Goal: Task Accomplishment & Management: Manage account settings

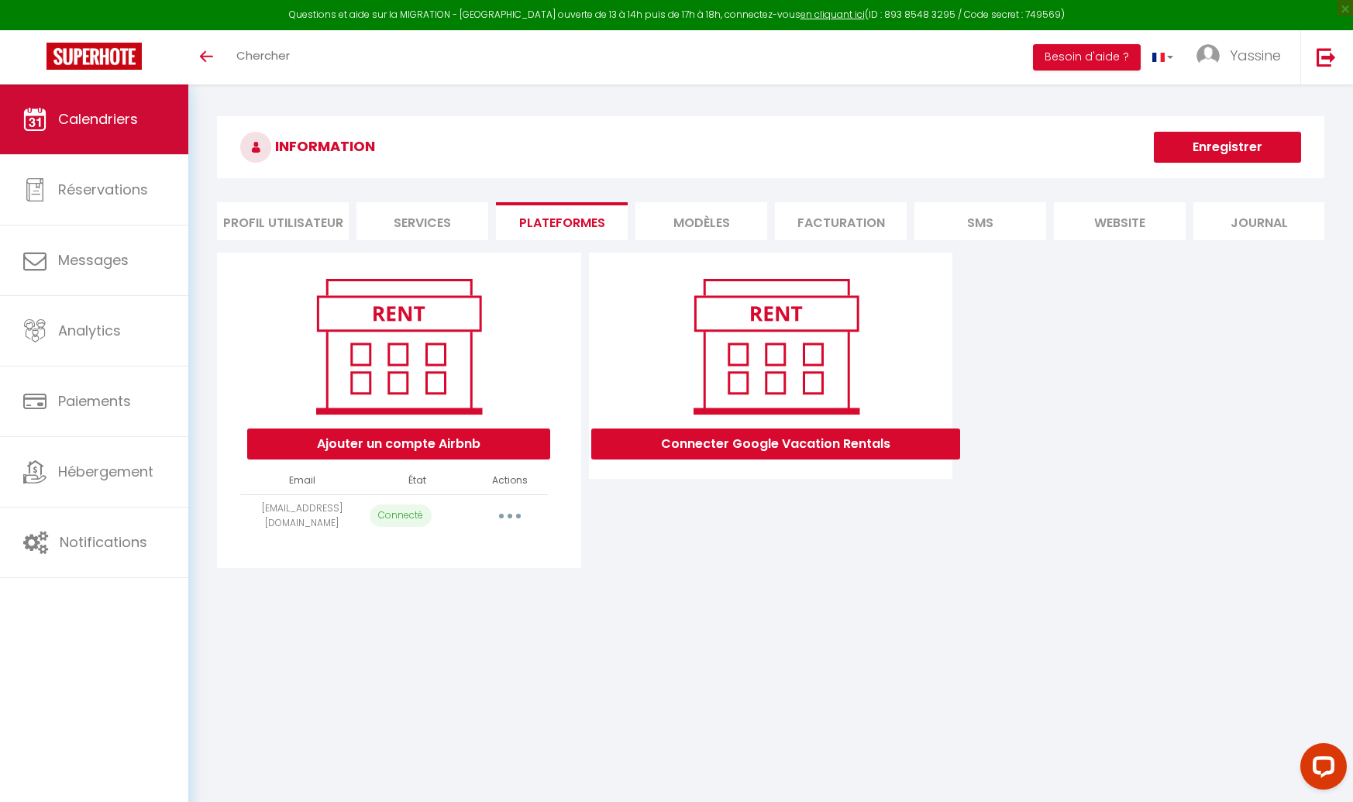
click at [78, 109] on span "Calendriers" at bounding box center [98, 118] width 80 height 19
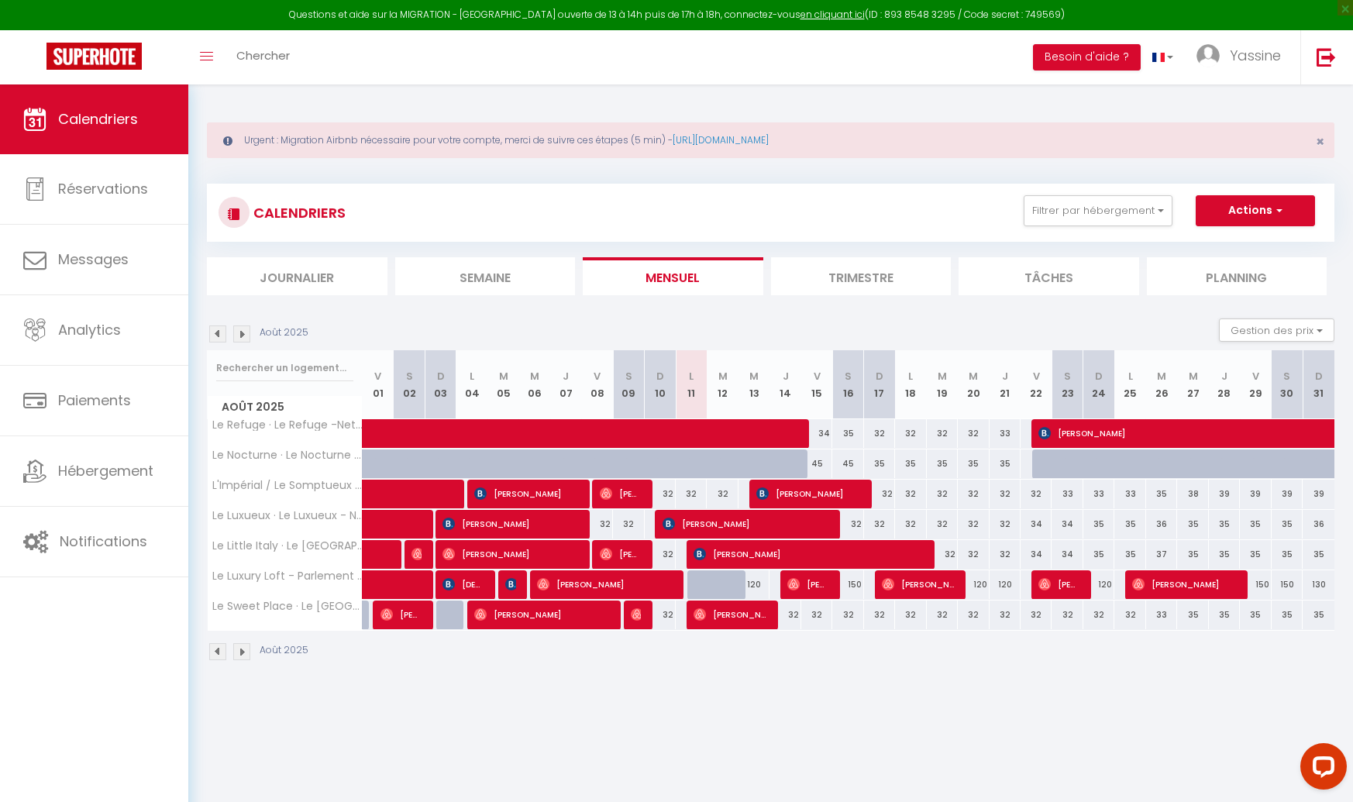
click at [246, 331] on img at bounding box center [241, 334] width 17 height 17
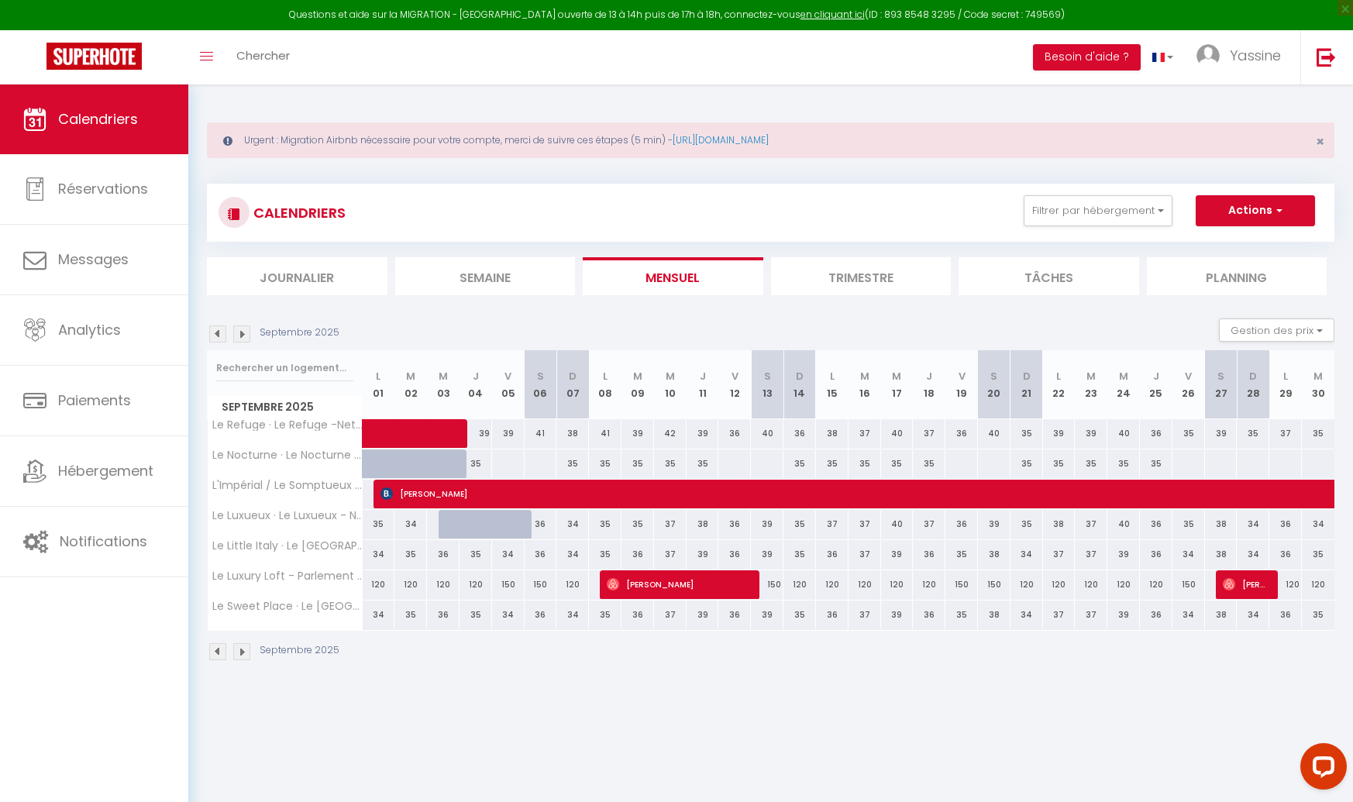
click at [218, 332] on img at bounding box center [217, 334] width 17 height 17
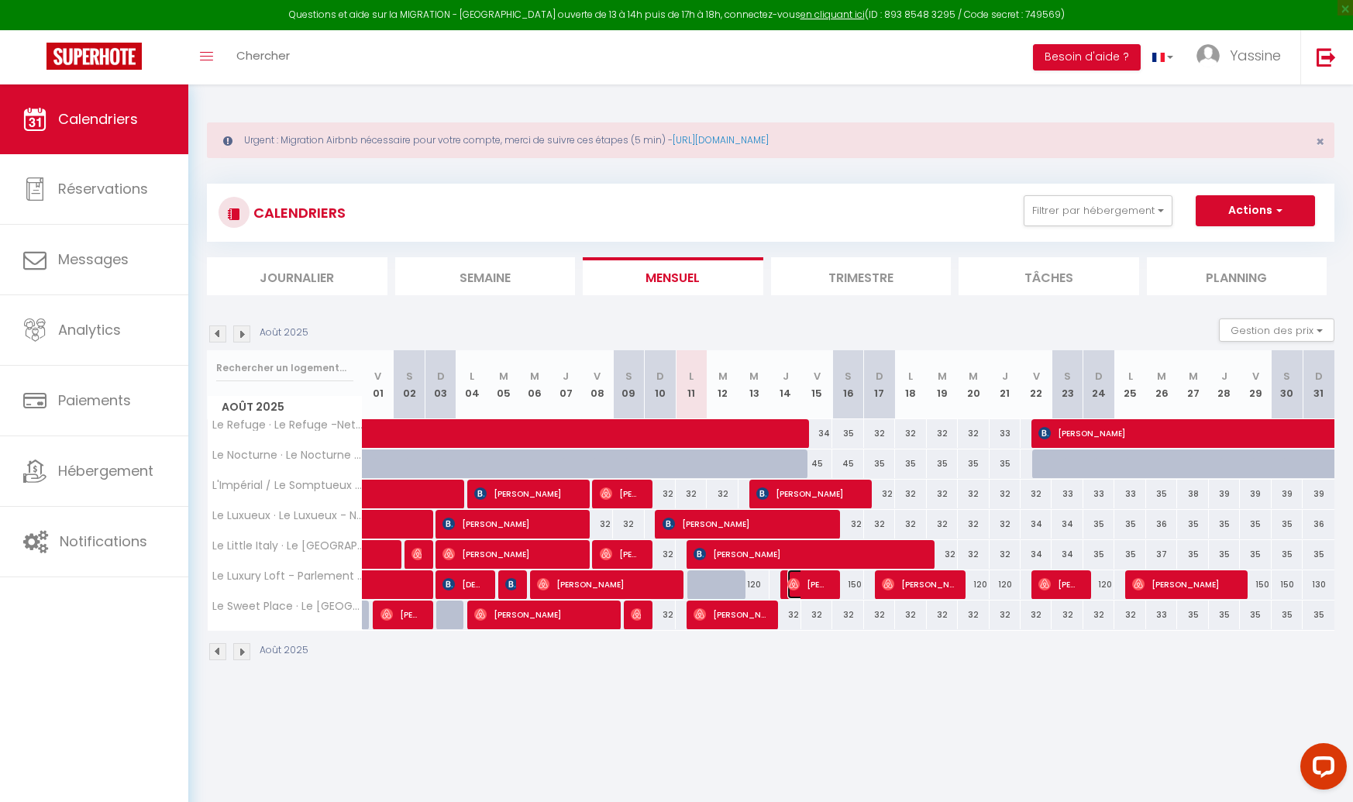
click at [805, 585] on span "[PERSON_NAME]" at bounding box center [807, 584] width 41 height 29
select select "OK"
select select "0"
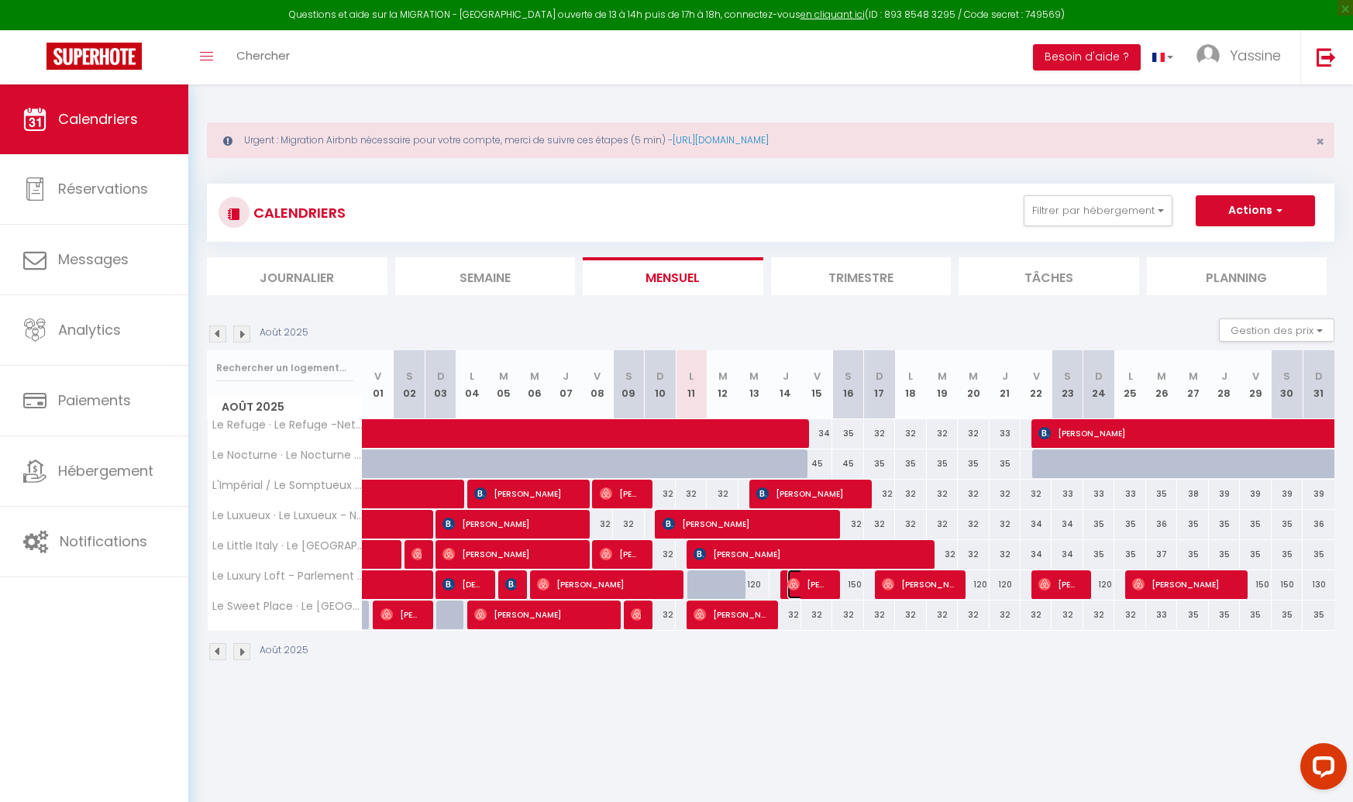
select select "1"
select select
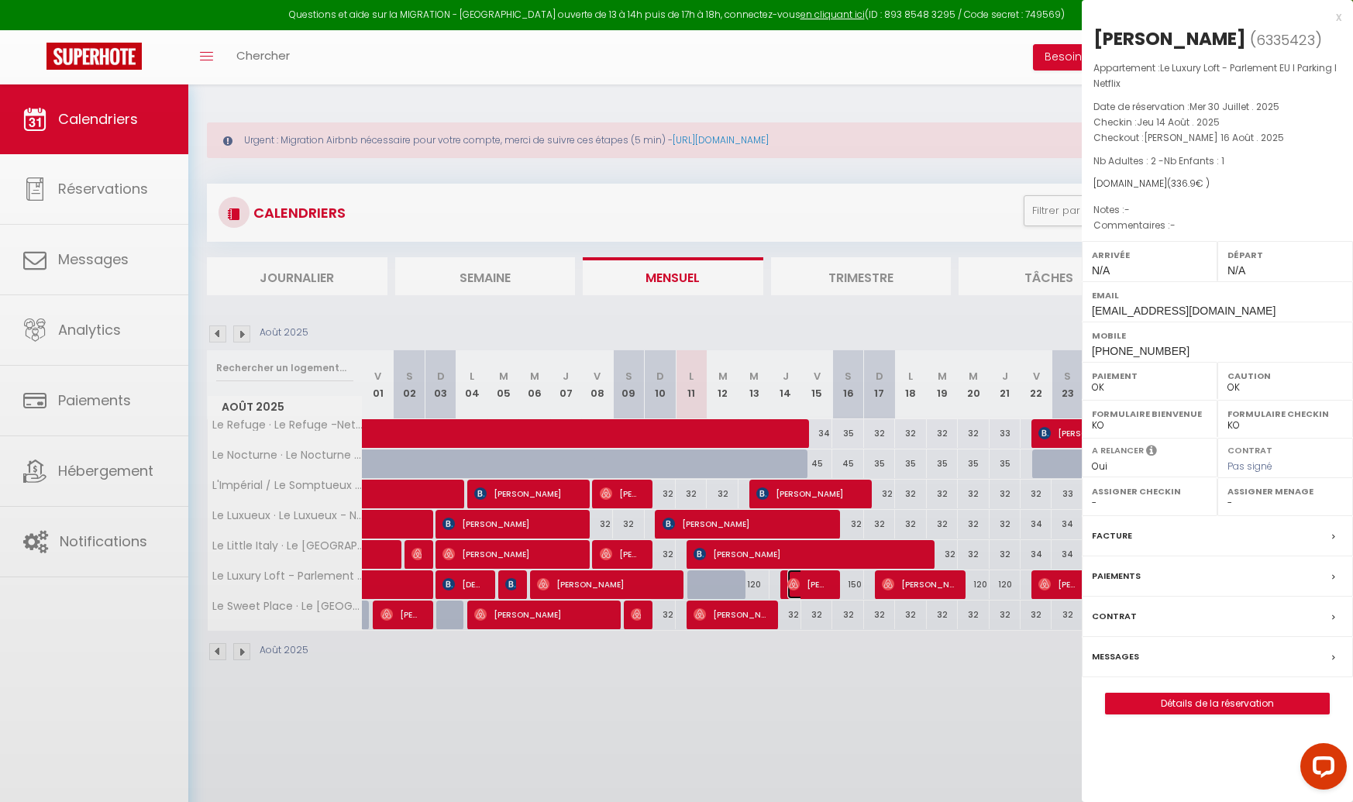
select select "46996"
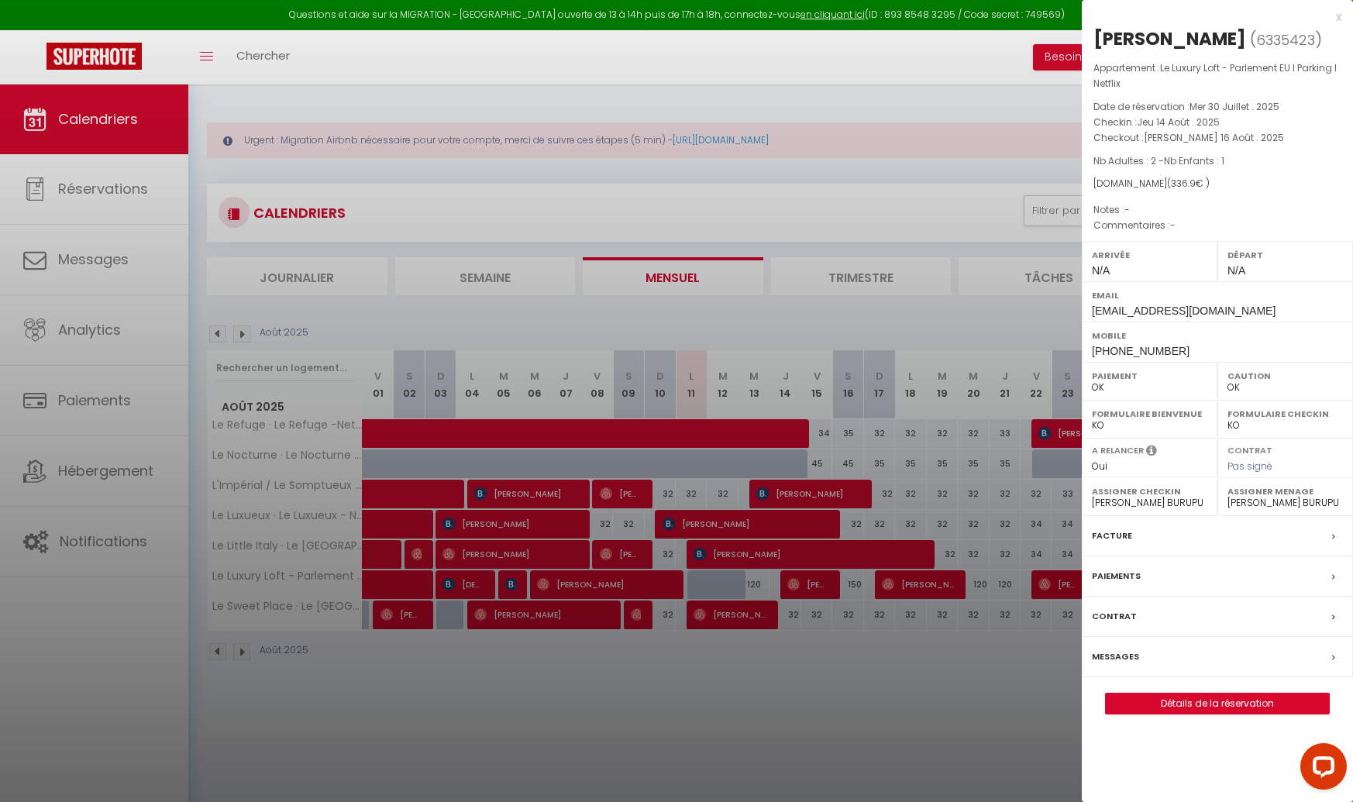
click at [805, 585] on div at bounding box center [676, 401] width 1353 height 802
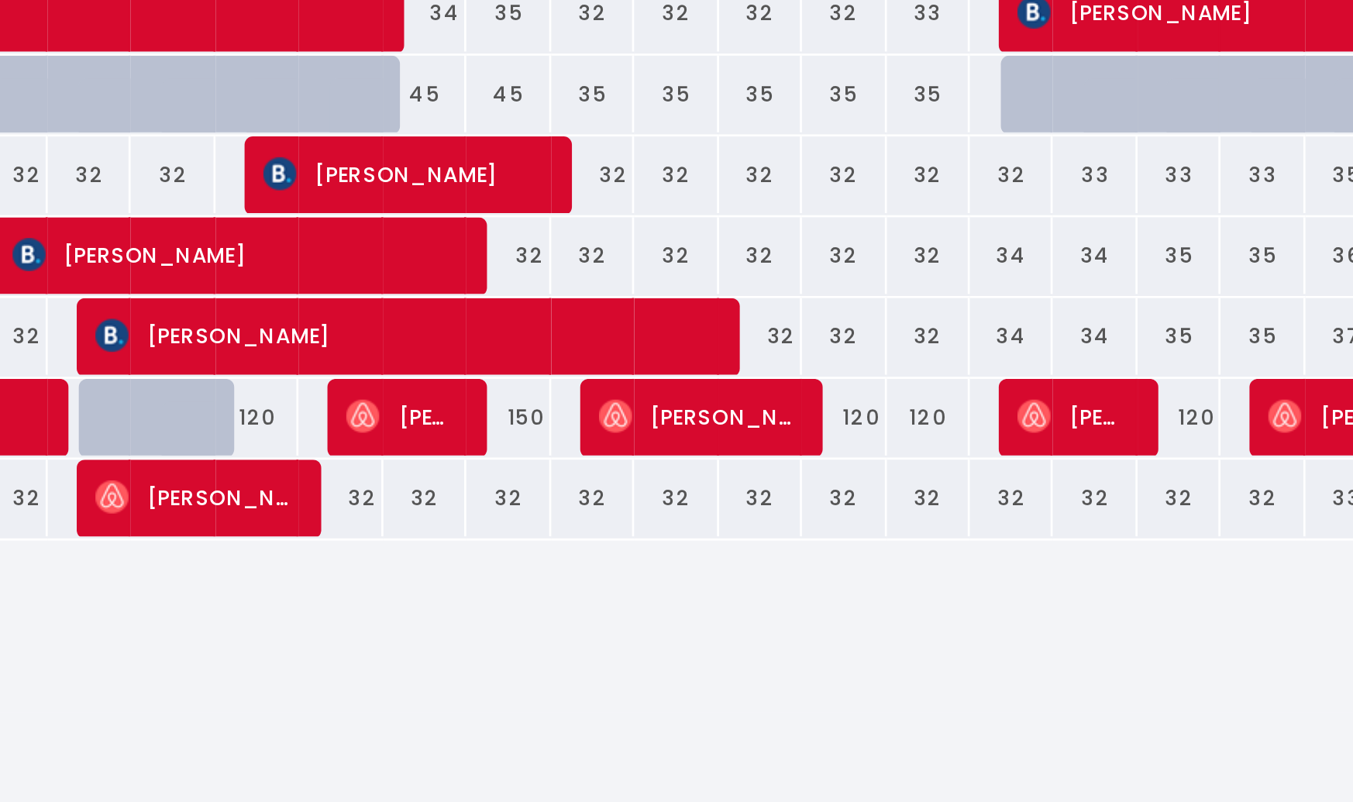
scroll to position [84, 0]
